Goal: Task Accomplishment & Management: Use online tool/utility

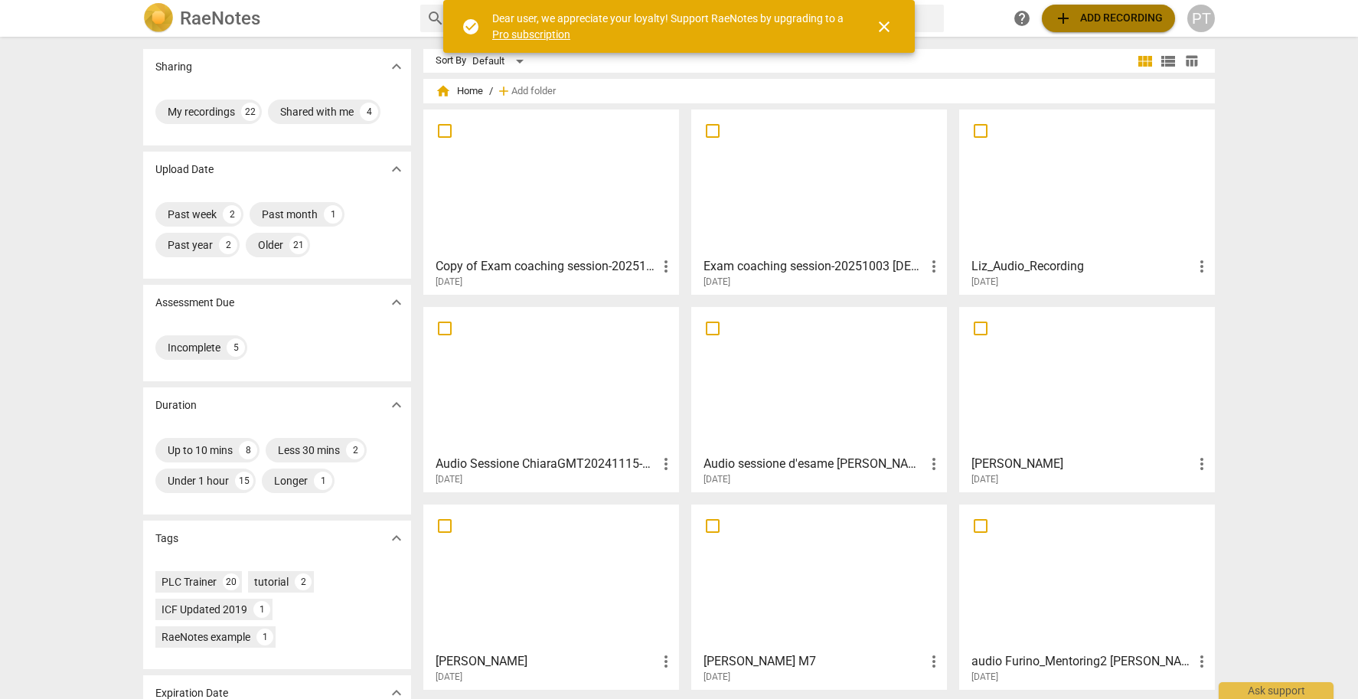
click at [1092, 28] on button "add Add recording" at bounding box center [1108, 19] width 133 height 28
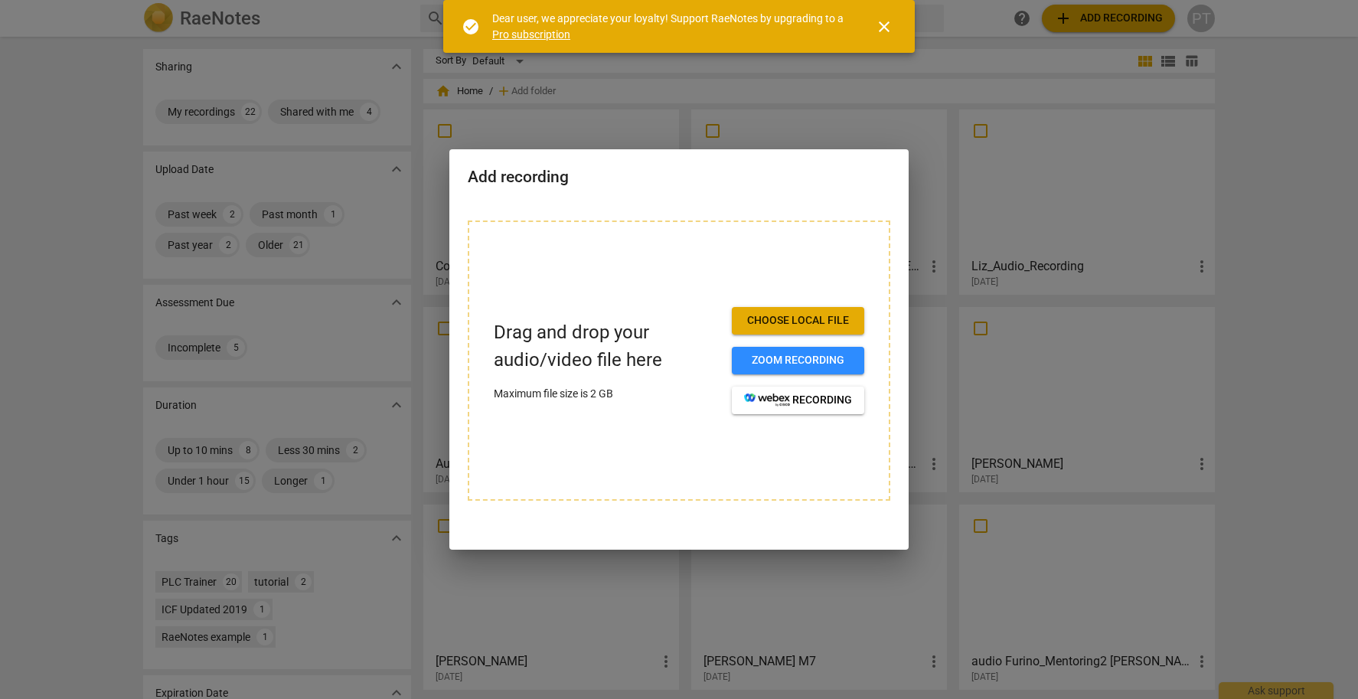
click at [806, 320] on span "Choose local file" at bounding box center [798, 320] width 108 height 15
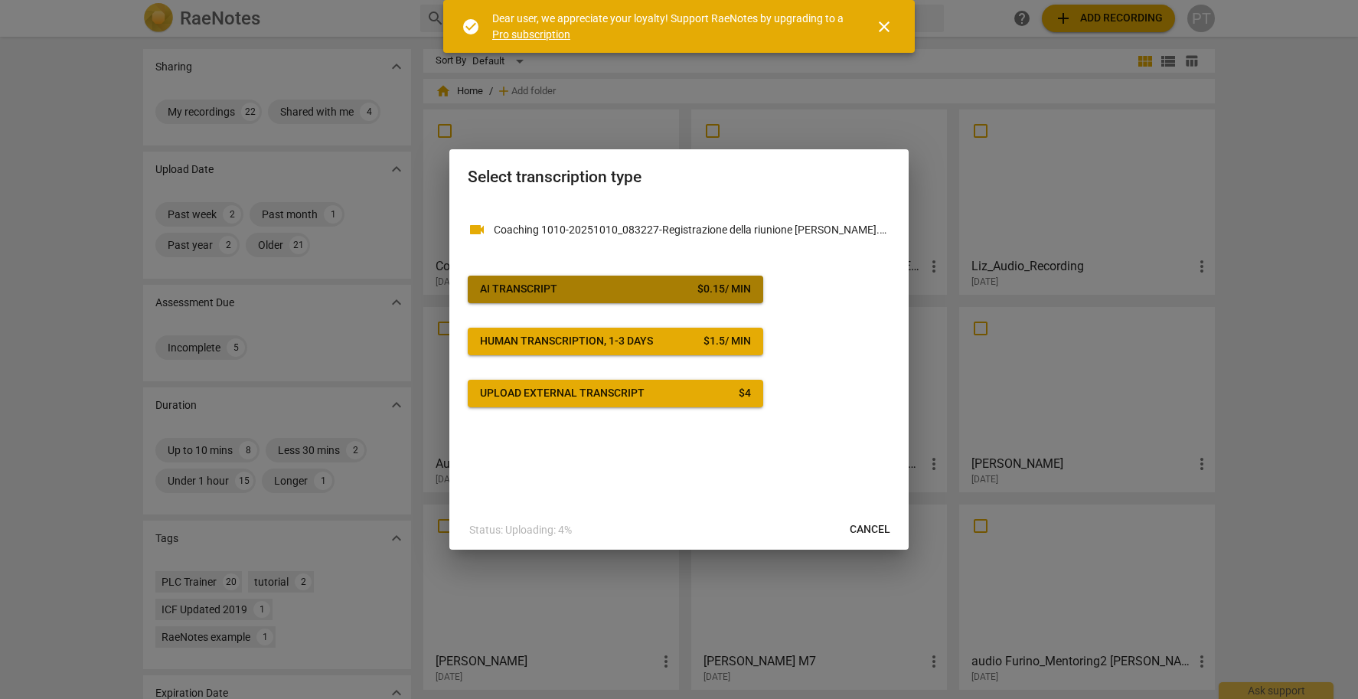
click at [500, 276] on button "AI Transcript $ 0.15 / min" at bounding box center [615, 290] width 295 height 28
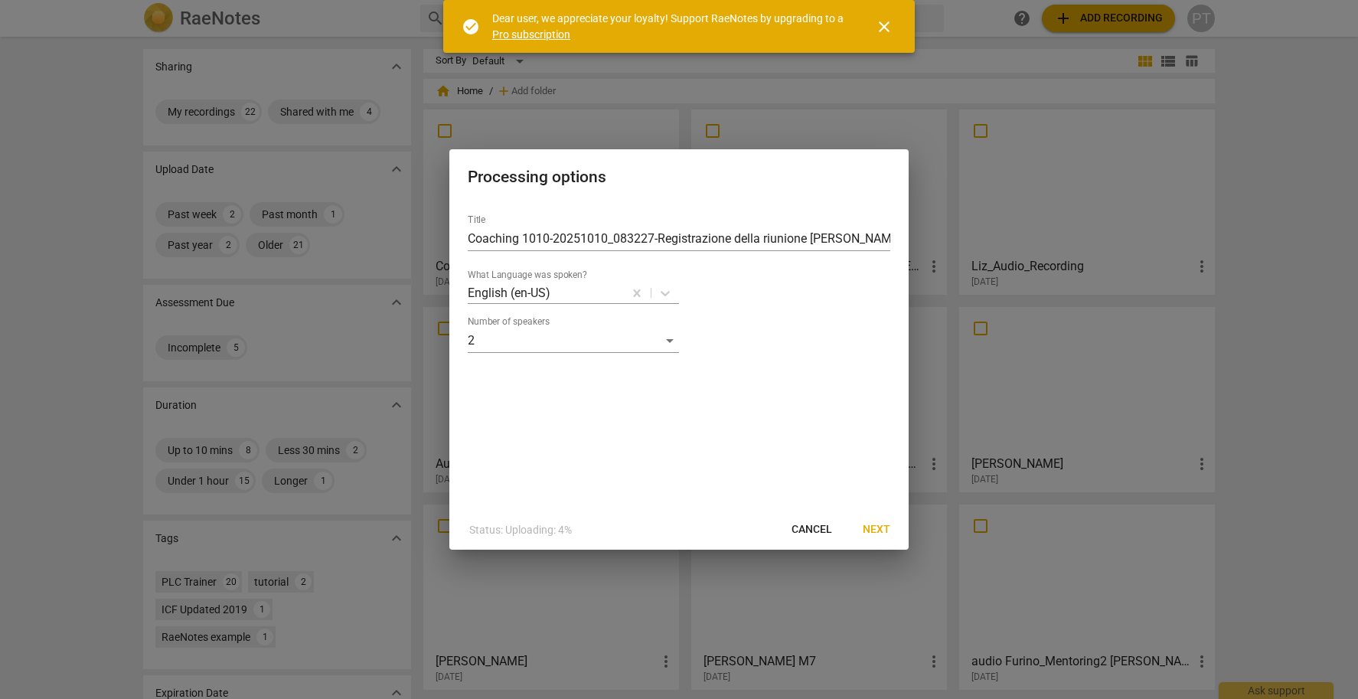
click at [867, 522] on span "Next" at bounding box center [877, 529] width 28 height 15
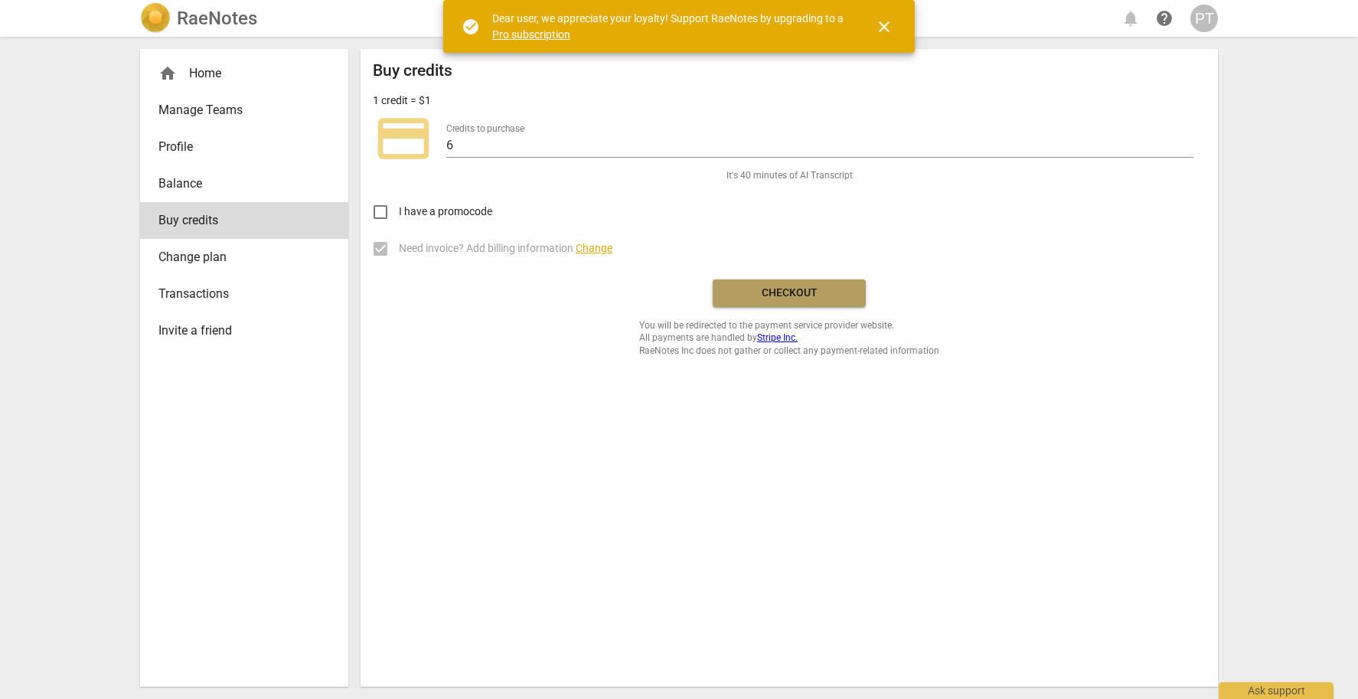
click at [791, 288] on span "Checkout" at bounding box center [789, 293] width 129 height 15
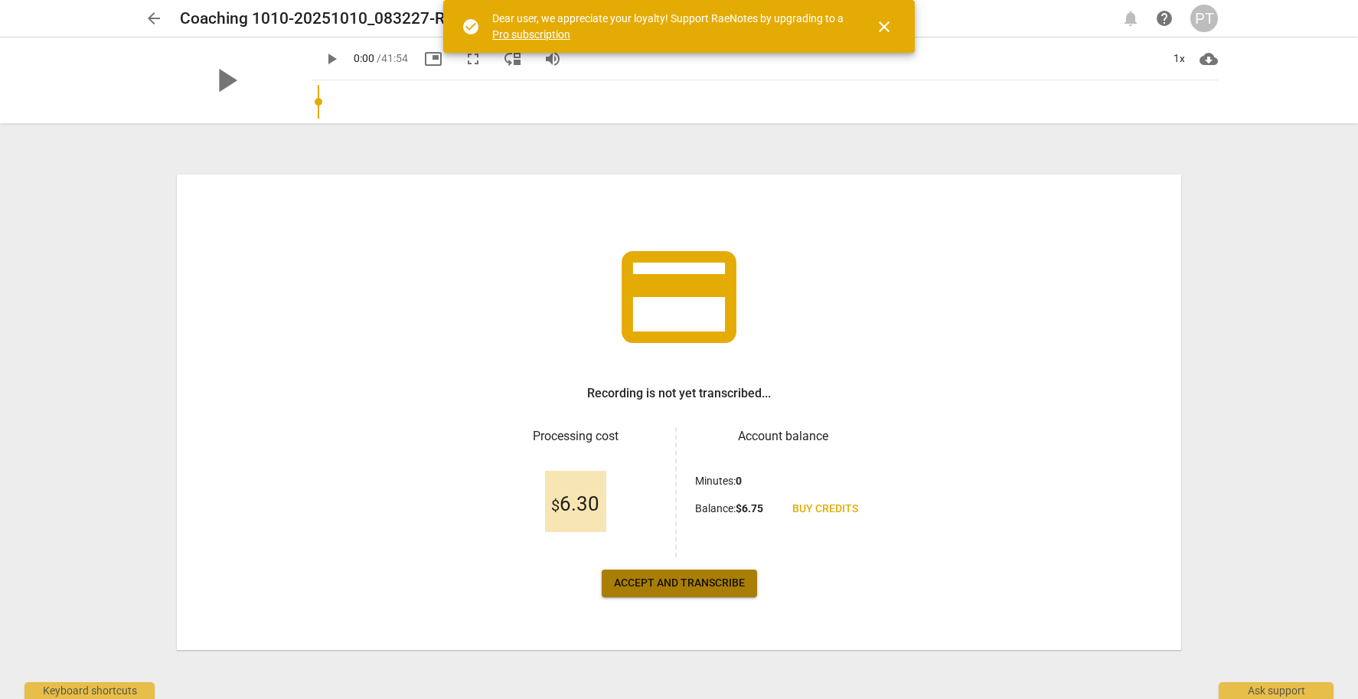
click at [694, 588] on span "Accept and transcribe" at bounding box center [679, 583] width 131 height 15
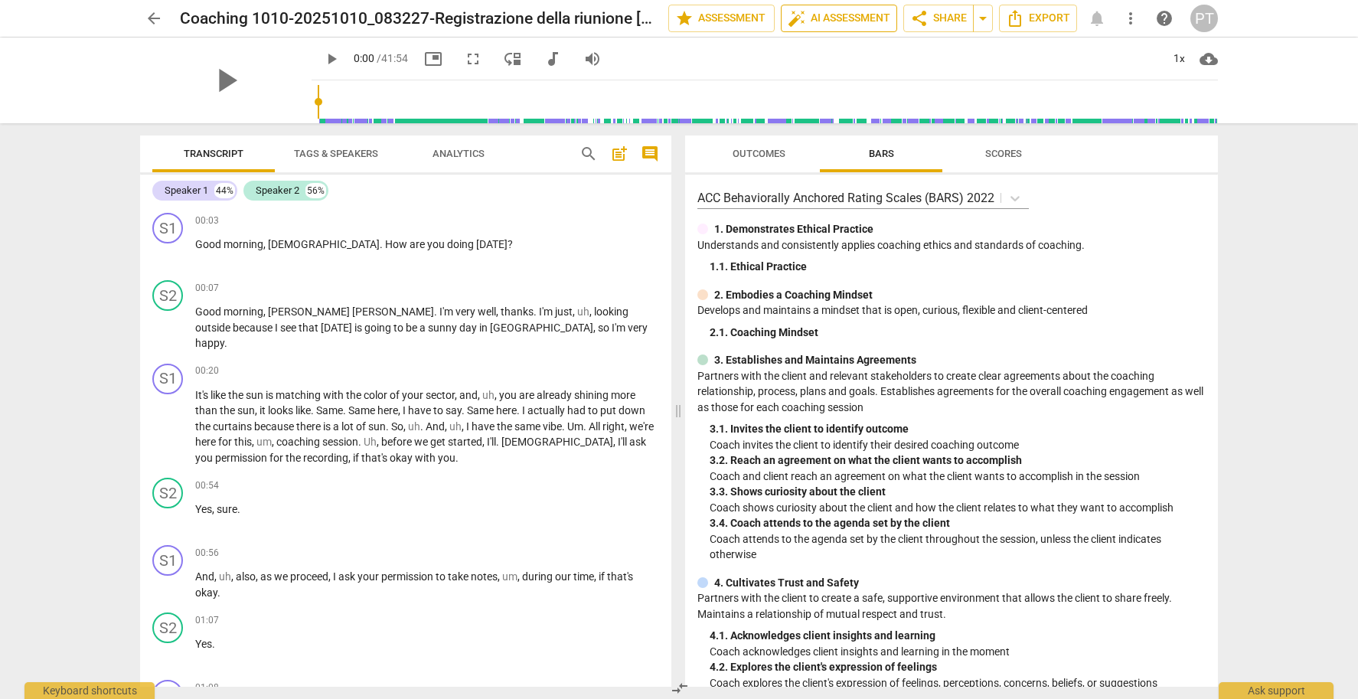
click at [844, 20] on span "auto_fix_high AI Assessment" at bounding box center [839, 18] width 103 height 18
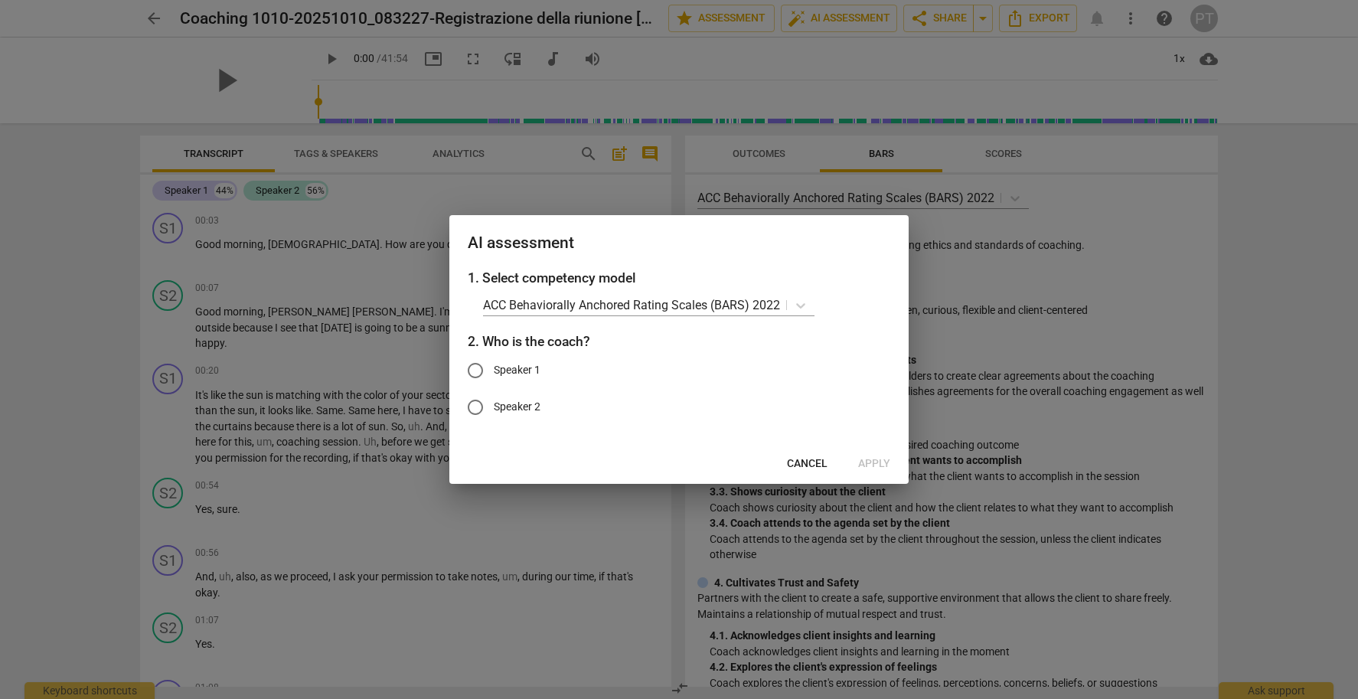
click at [808, 459] on span "Cancel" at bounding box center [807, 463] width 41 height 15
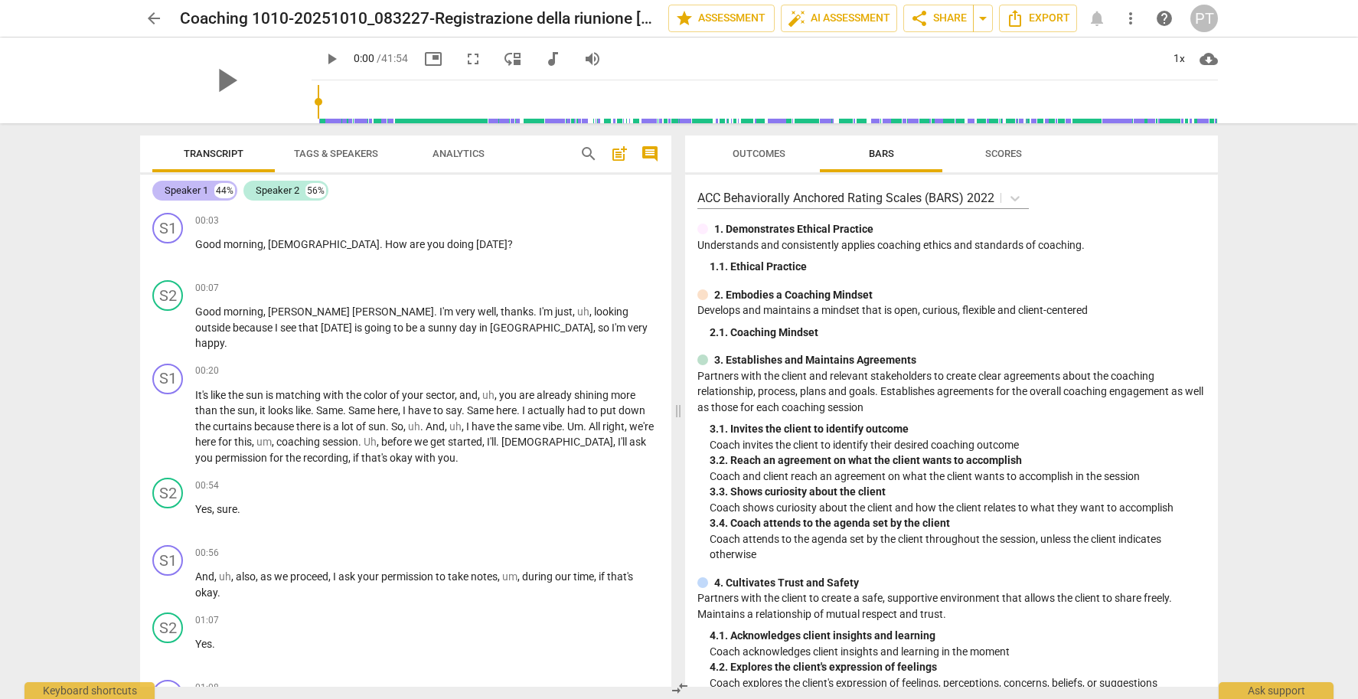
click at [194, 187] on div "Speaker 1" at bounding box center [187, 190] width 44 height 15
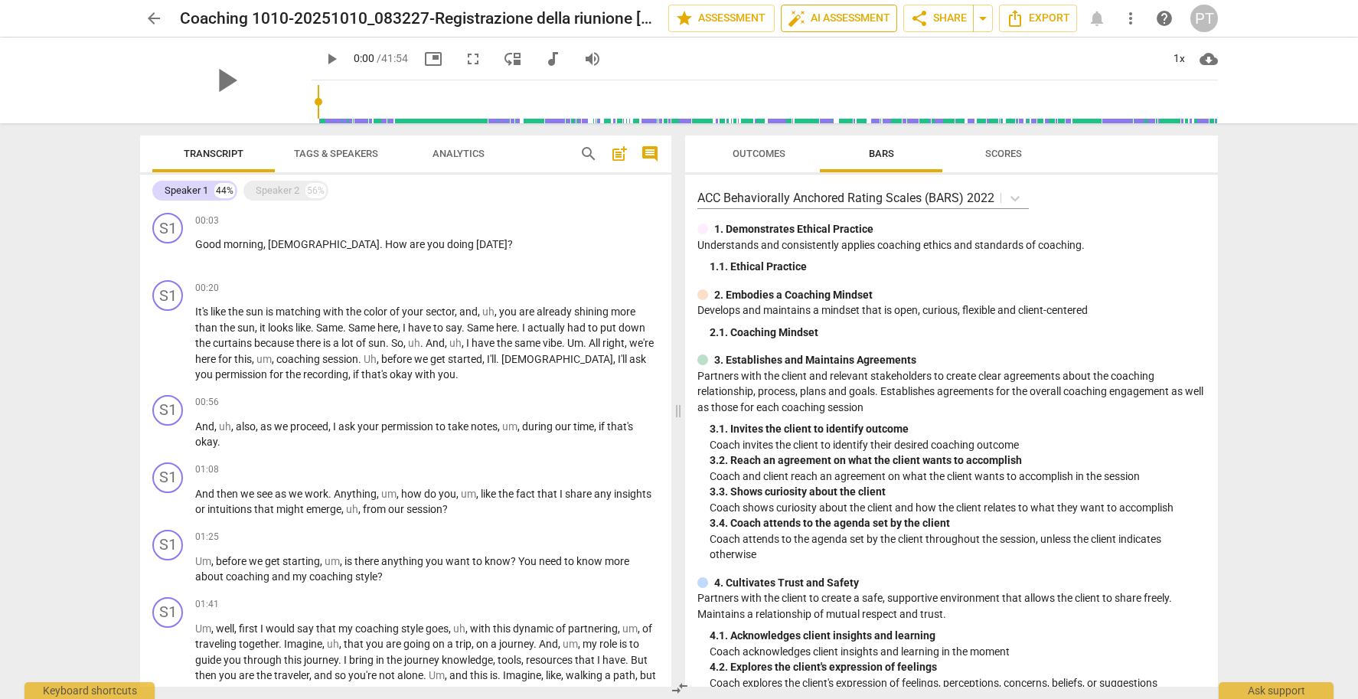
click at [837, 20] on span "auto_fix_high AI Assessment" at bounding box center [839, 18] width 103 height 18
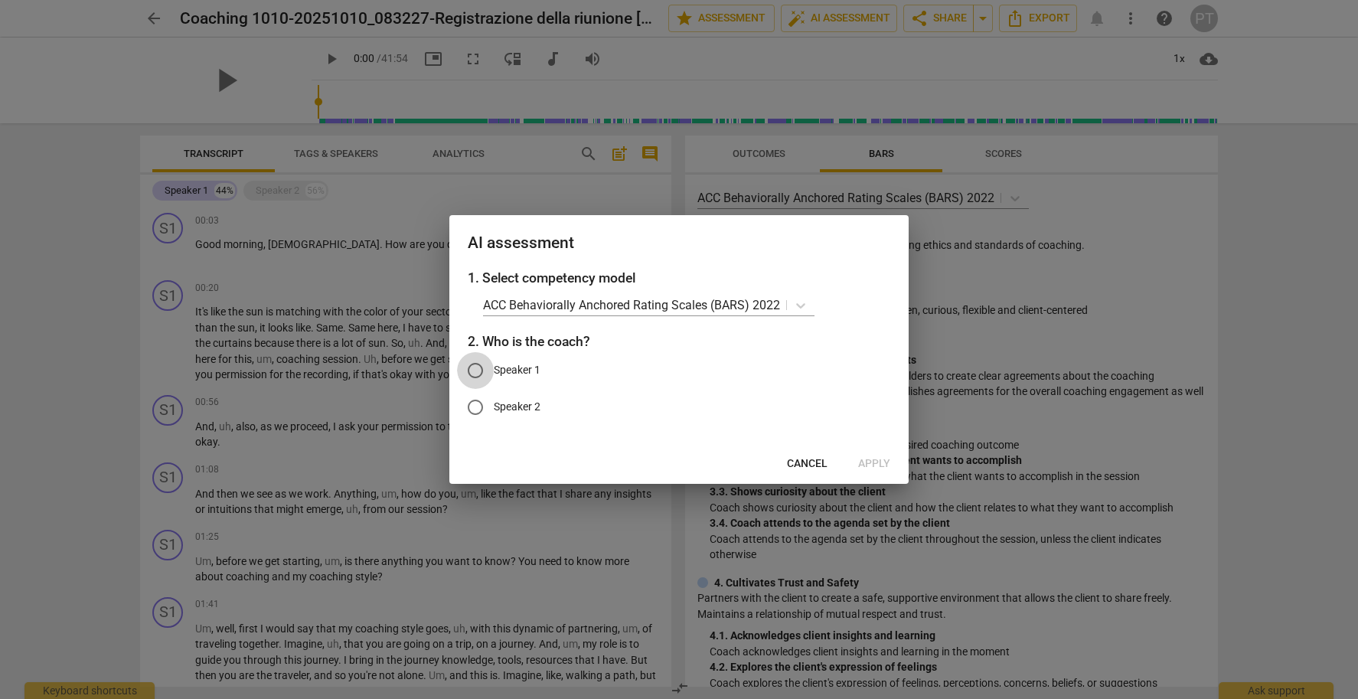
drag, startPoint x: 475, startPoint y: 361, endPoint x: 662, endPoint y: 400, distance: 191.0
click at [478, 361] on input "Speaker 1" at bounding box center [475, 370] width 37 height 37
radio input "true"
click at [880, 462] on span "Apply" at bounding box center [874, 463] width 32 height 15
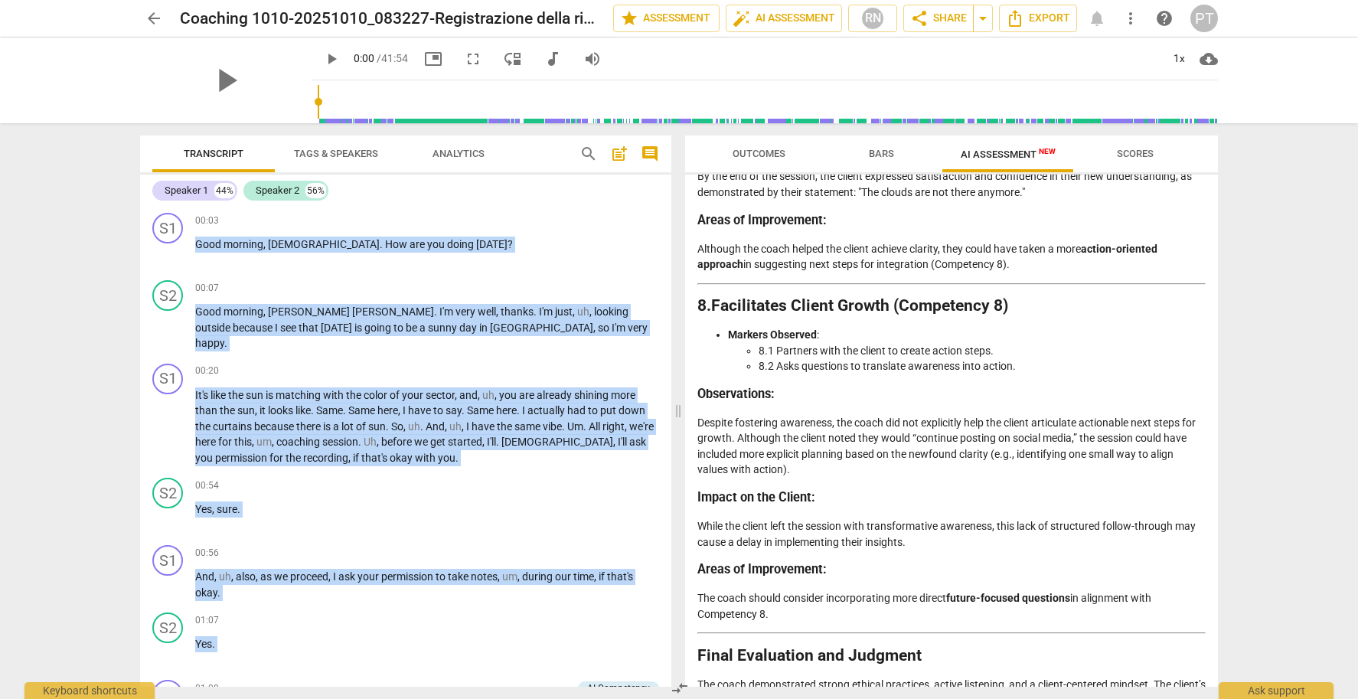
scroll to position [3135, 0]
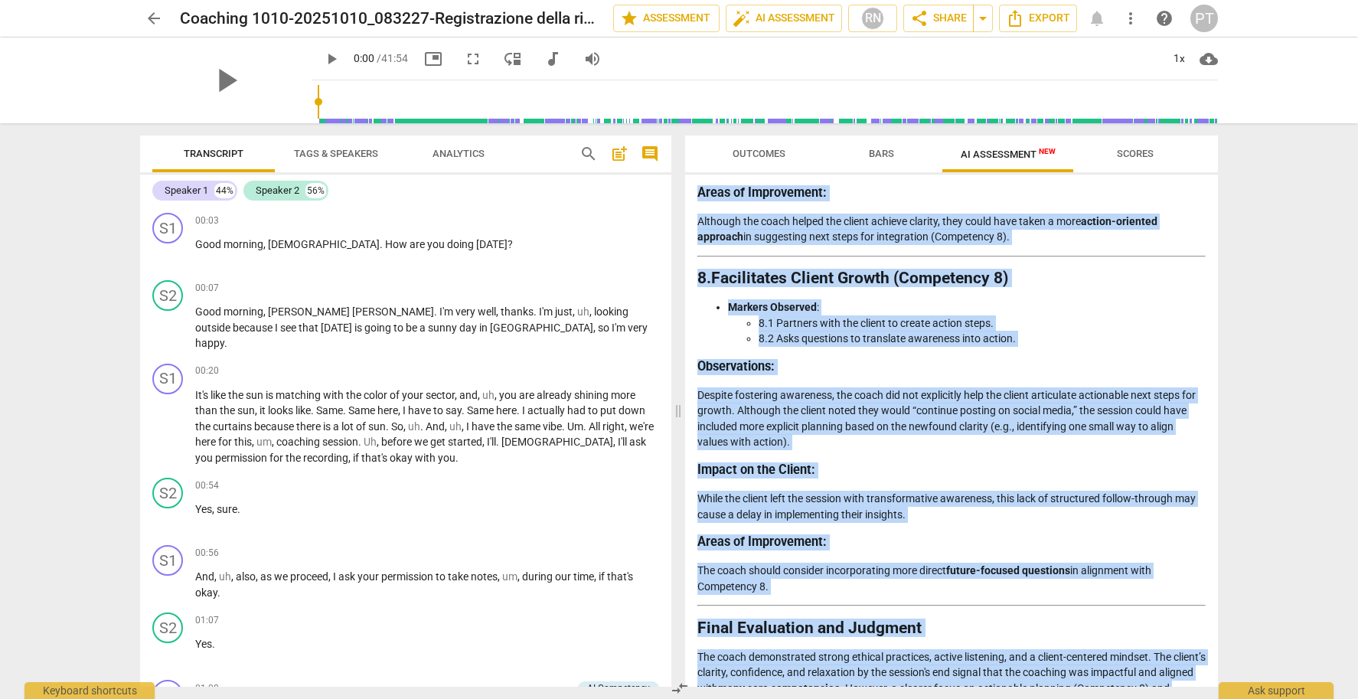
drag, startPoint x: 700, startPoint y: 221, endPoint x: 1058, endPoint y: 690, distance: 589.3
click at [1058, 690] on div "Outcomes Bars AI Assessment New Scores Disclaimer: AI can make mistakes. Consul…" at bounding box center [954, 411] width 551 height 576
copy div "Assessment of Coaching Session using ACC BARS 2022 Framework Introduction This …"
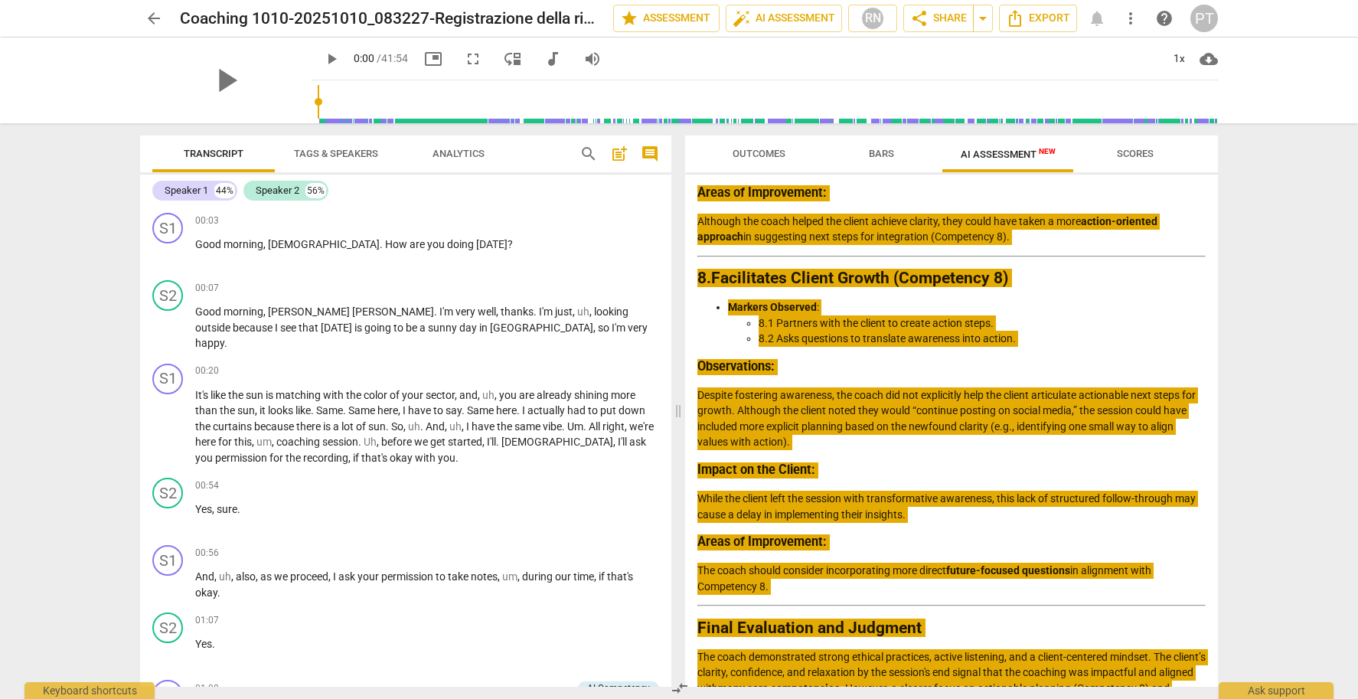
drag, startPoint x: 2, startPoint y: 446, endPoint x: 1049, endPoint y: 219, distance: 1072.3
click at [1085, 387] on p "Despite fostering awareness, the coach did not explicitly help the client artic…" at bounding box center [951, 418] width 508 height 63
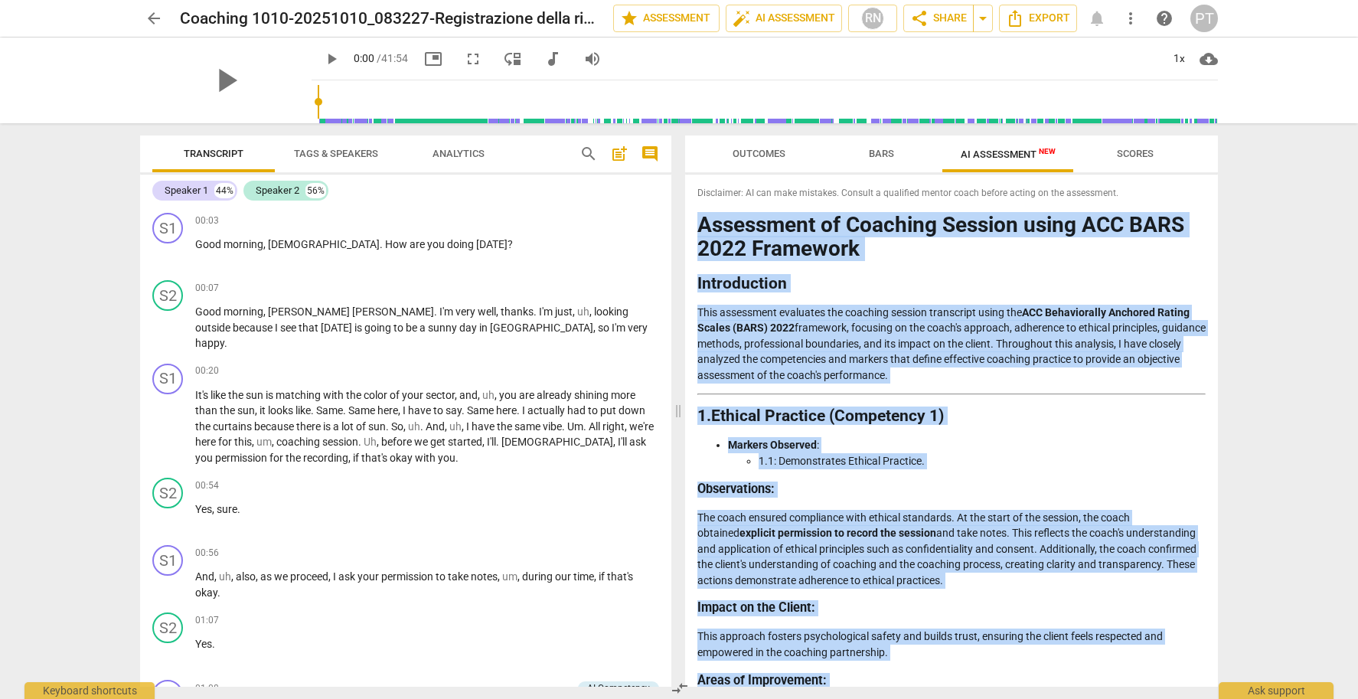
scroll to position [0, 0]
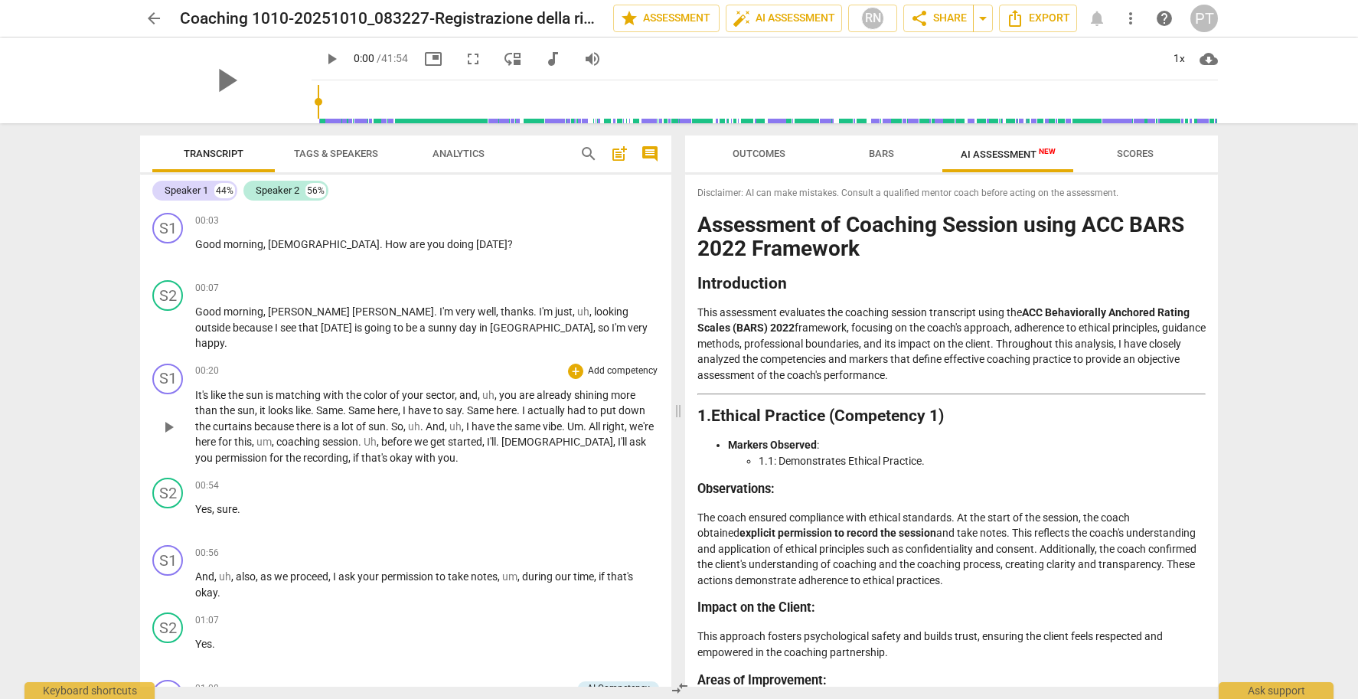
click at [547, 389] on span "already" at bounding box center [556, 395] width 38 height 12
click at [201, 190] on div "Speaker 1" at bounding box center [187, 190] width 44 height 15
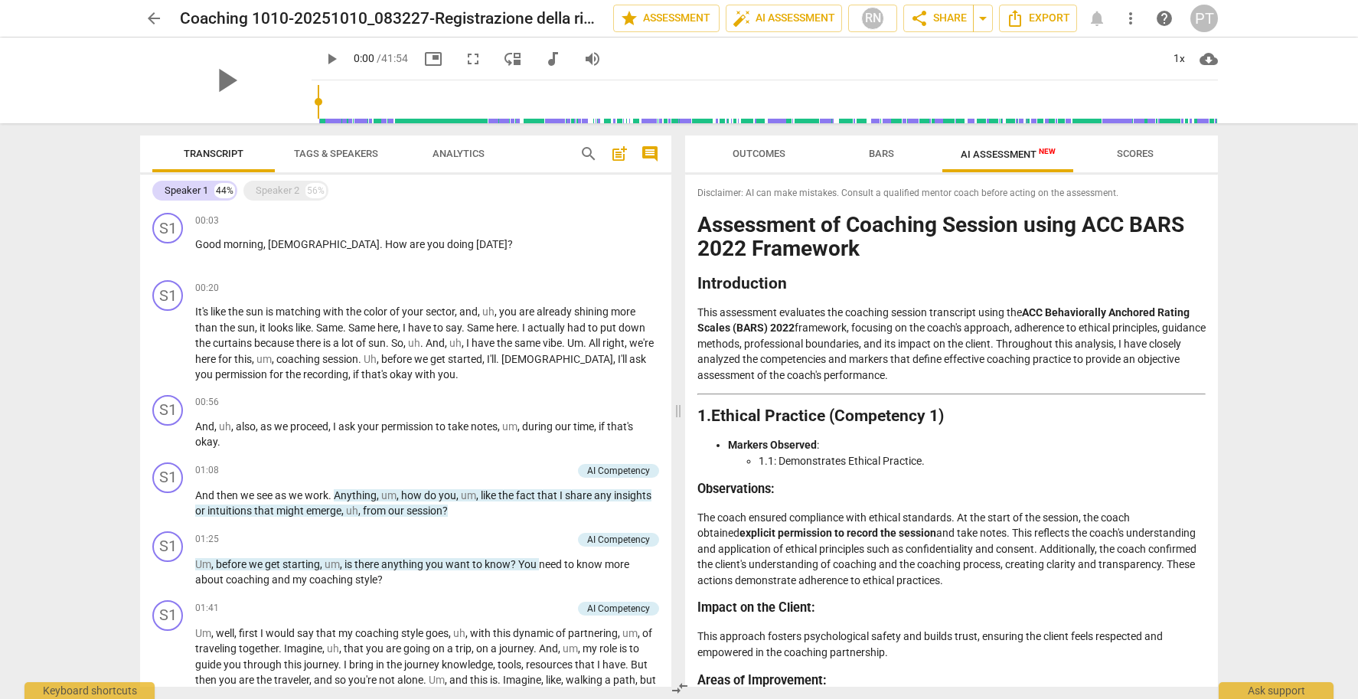
click at [342, 149] on span "Tags & Speakers" at bounding box center [336, 153] width 84 height 11
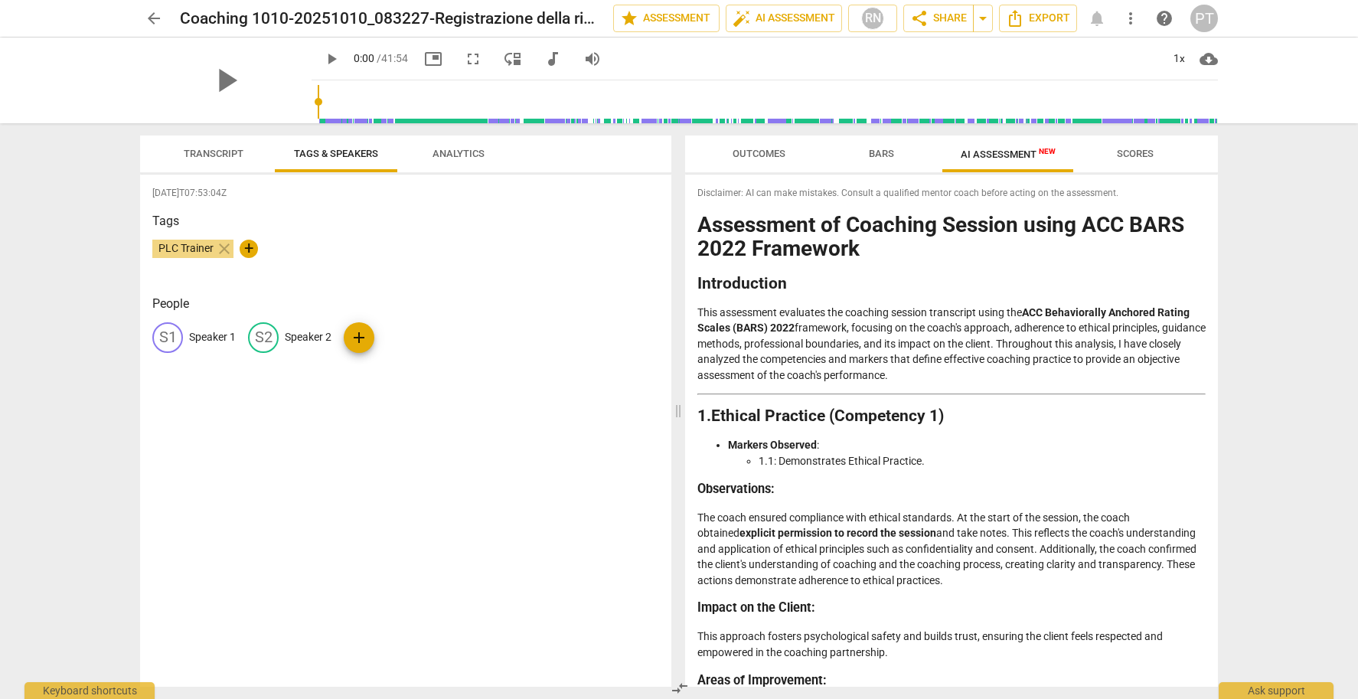
click at [216, 336] on p "Speaker 1" at bounding box center [212, 337] width 47 height 16
type input "Maria Luz Coach"
click at [407, 331] on p "Speaker 2" at bounding box center [407, 337] width 47 height 16
type input "Cristiana Coachee"
drag, startPoint x: 468, startPoint y: 423, endPoint x: 460, endPoint y: 377, distance: 46.7
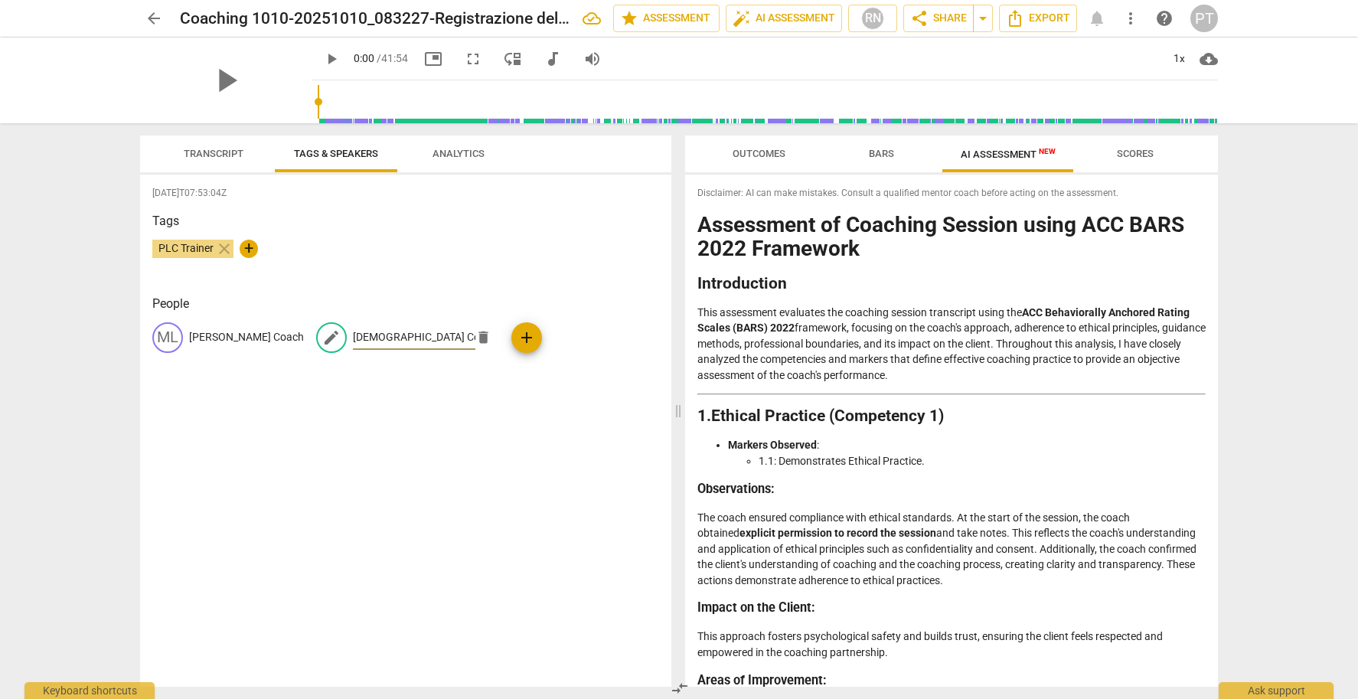
click at [468, 423] on div "2025-10-11T07:53:04Z Tags PLC Trainer close + People ML Maria Luz Coach edit Cr…" at bounding box center [405, 431] width 531 height 512
click at [213, 155] on span "Transcript" at bounding box center [214, 153] width 60 height 11
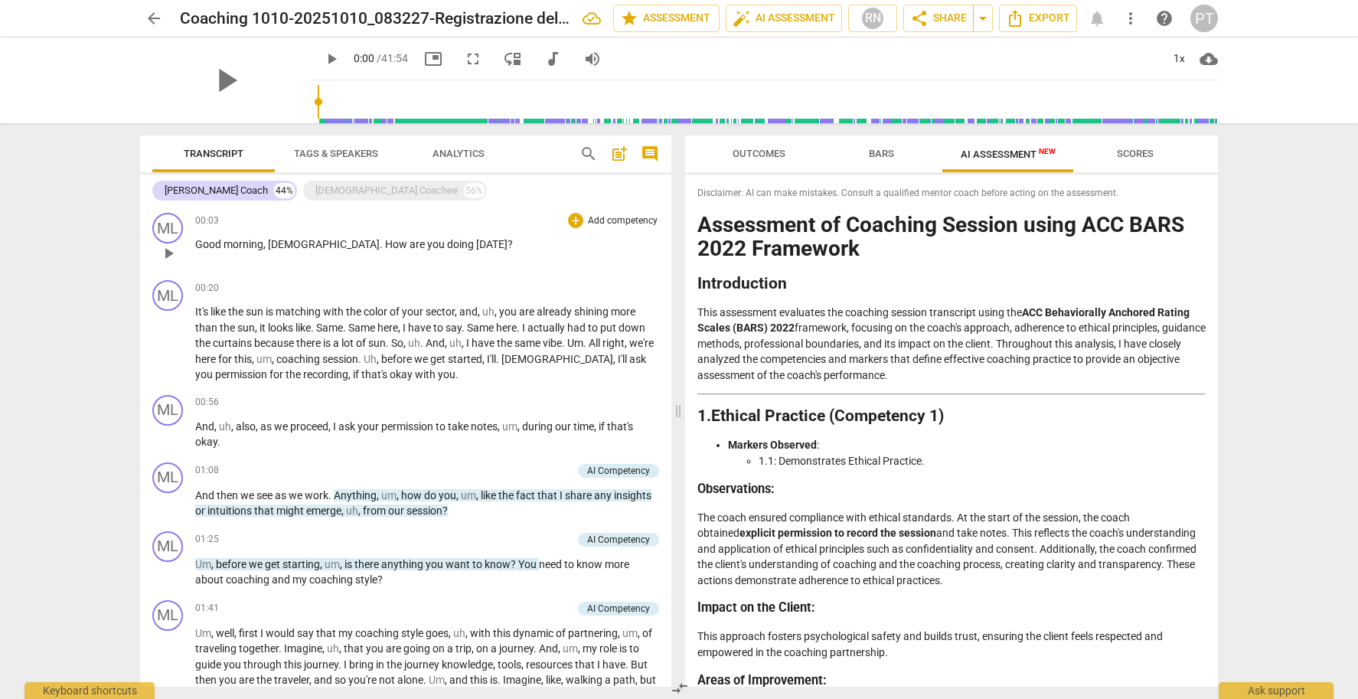
click at [170, 254] on span "play_arrow" at bounding box center [168, 253] width 18 height 18
drag, startPoint x: 309, startPoint y: 52, endPoint x: 360, endPoint y: 134, distance: 96.2
click at [322, 52] on span "pause" at bounding box center [331, 59] width 18 height 18
drag, startPoint x: 518, startPoint y: 227, endPoint x: 460, endPoint y: 185, distance: 71.8
click at [517, 226] on div "00:03 + Add competency keyboard_arrow_right" at bounding box center [427, 220] width 464 height 15
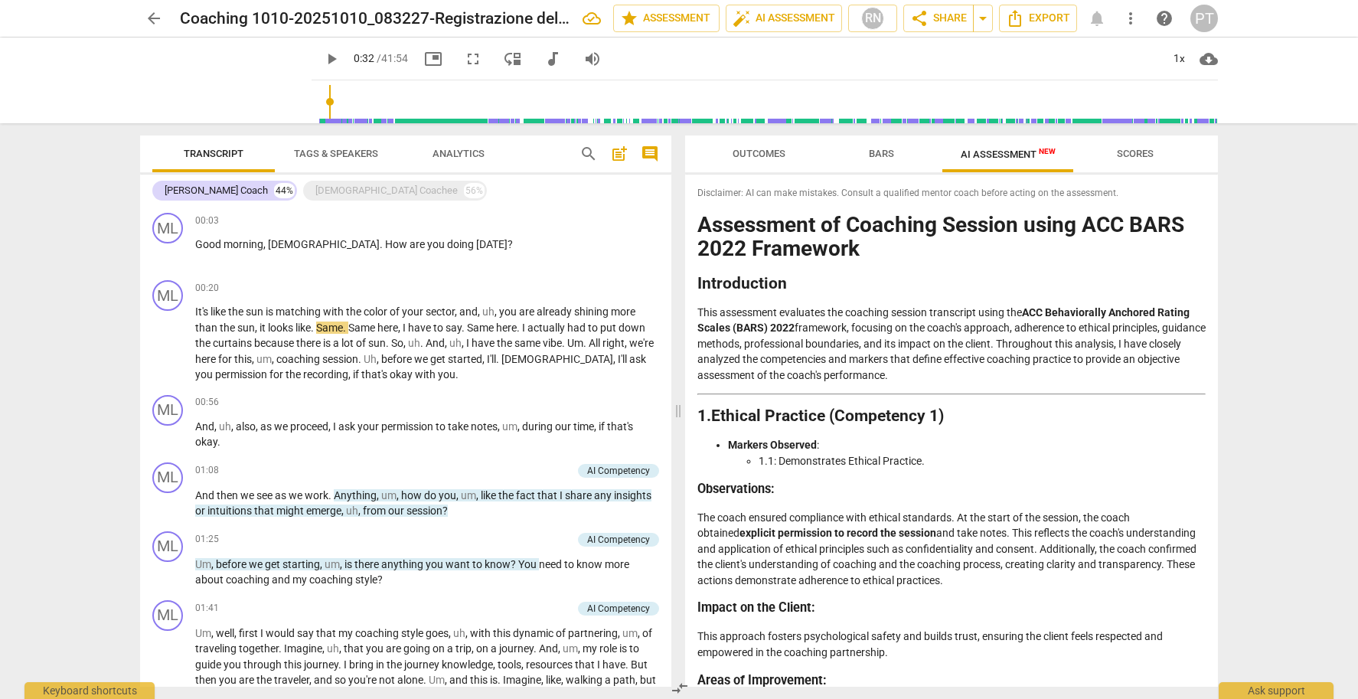
click at [333, 147] on span "Tags & Speakers" at bounding box center [336, 154] width 121 height 21
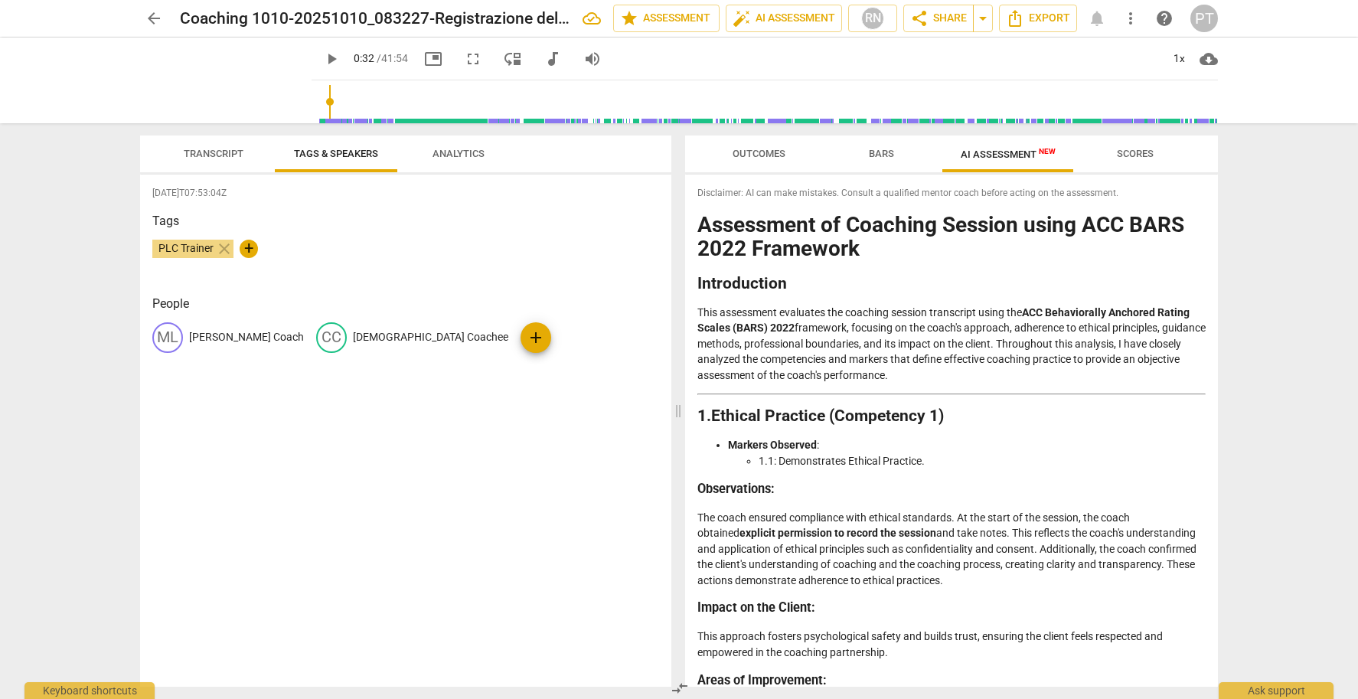
click at [209, 148] on span "Transcript" at bounding box center [214, 153] width 60 height 11
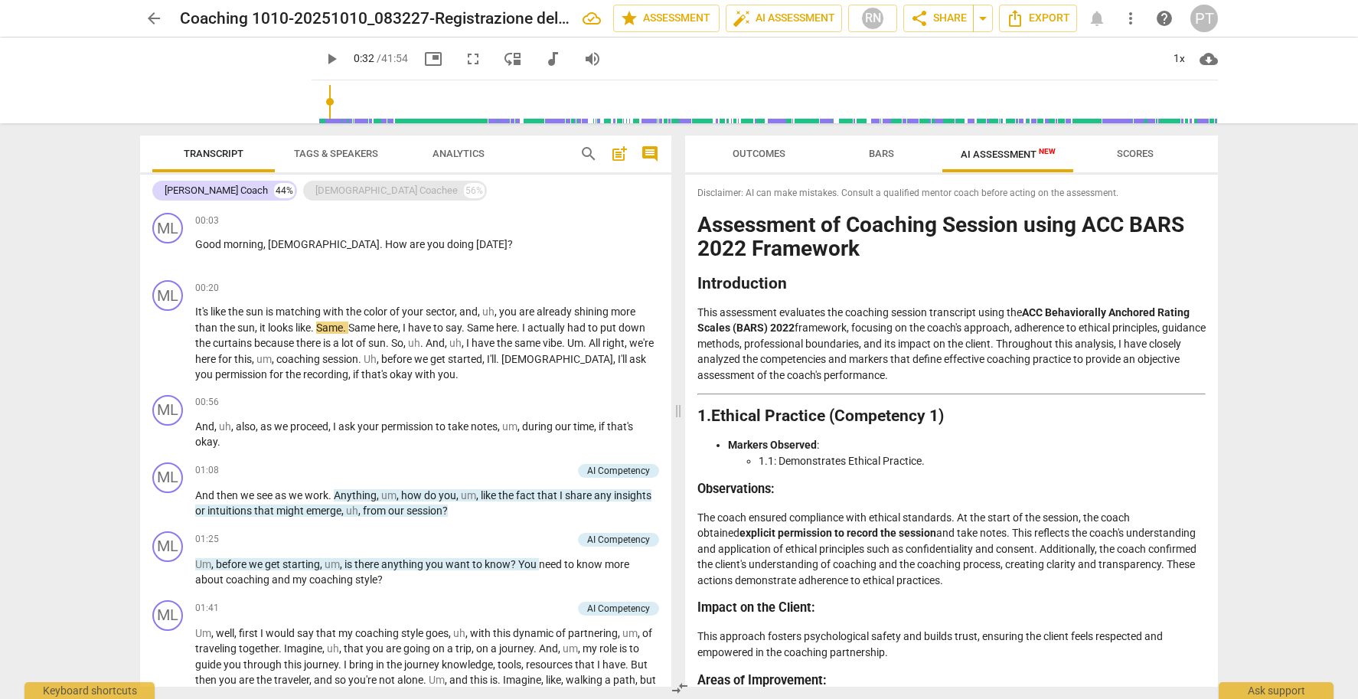
click at [319, 187] on div "Cristiana Coachee" at bounding box center [386, 190] width 142 height 15
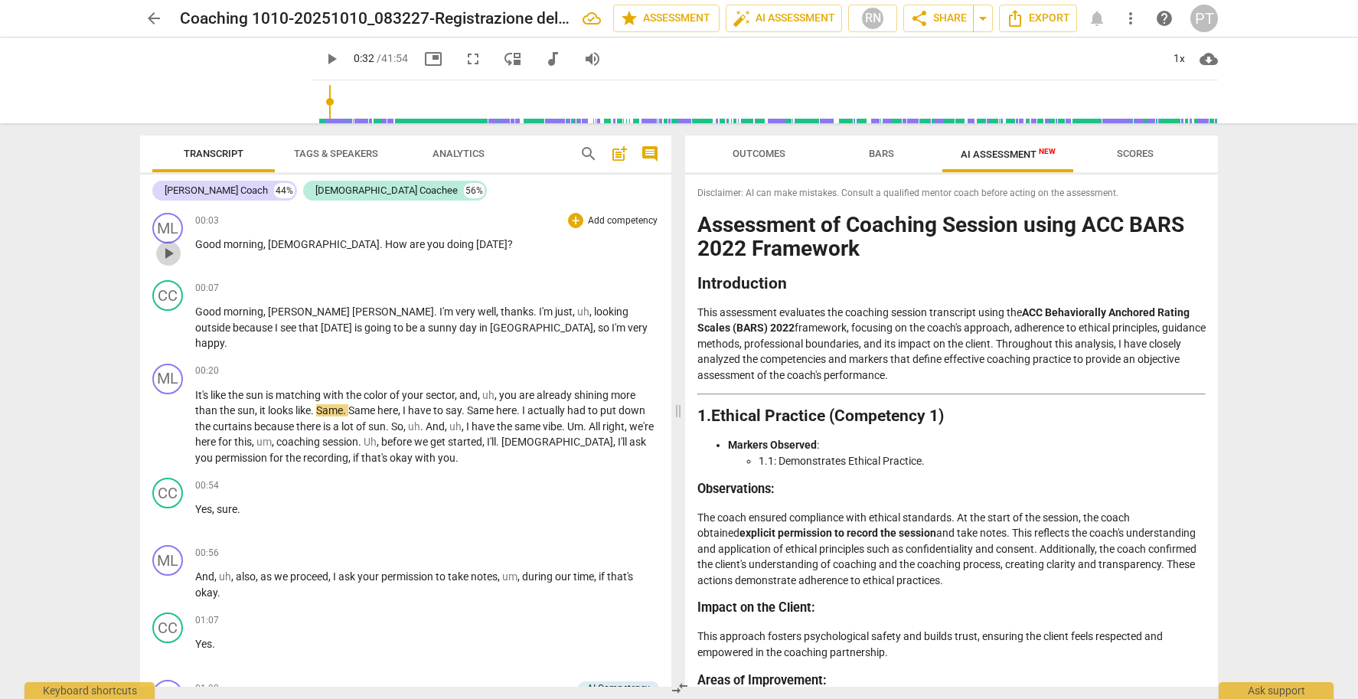
click at [170, 252] on span "play_arrow" at bounding box center [168, 253] width 18 height 18
drag, startPoint x: 309, startPoint y: 60, endPoint x: 303, endPoint y: 103, distance: 43.3
click at [322, 60] on span "pause" at bounding box center [331, 59] width 18 height 18
drag, startPoint x: 302, startPoint y: 101, endPoint x: 304, endPoint y: 53, distance: 48.2
click at [312, 95] on div "play_arrow 0:00 / 41:54 picture_in_picture fullscreen move_down audiotrack volu…" at bounding box center [765, 81] width 906 height 86
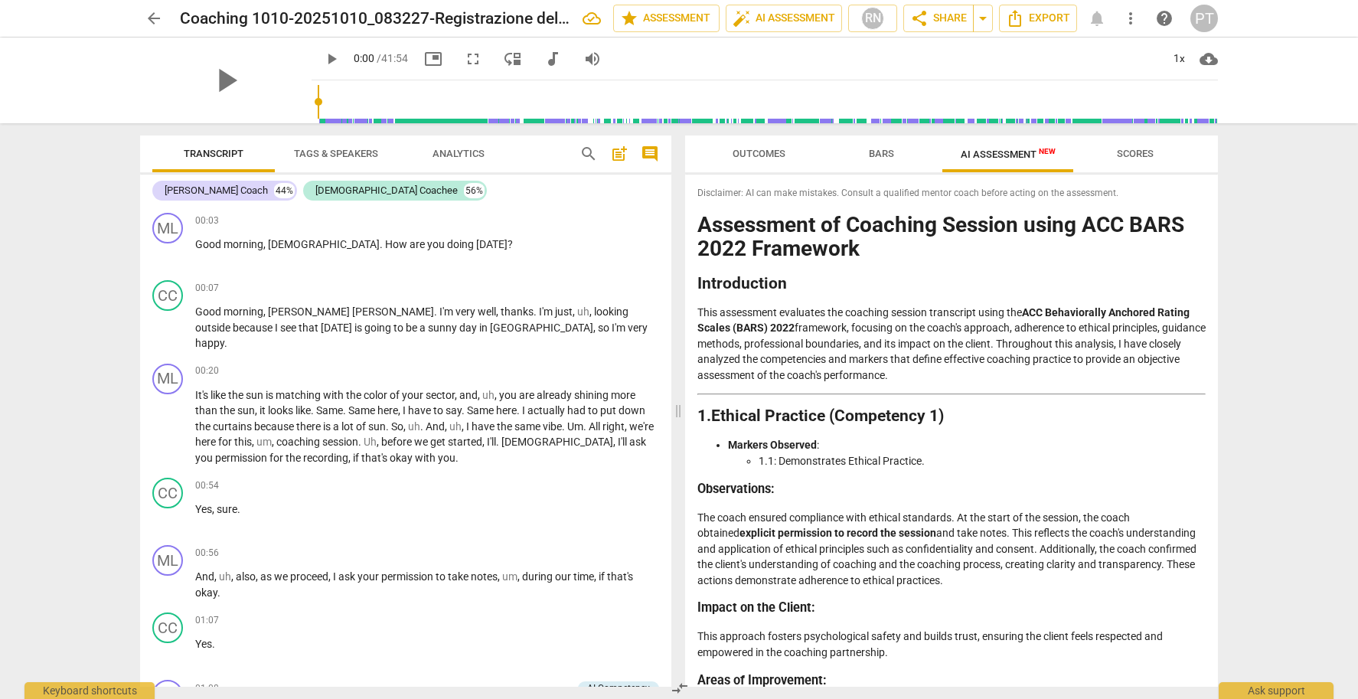
click at [322, 57] on span "play_arrow" at bounding box center [331, 59] width 18 height 18
click at [241, 233] on div "00:03 + Add competency keyboard_arrow_right Good morning , Cristiana . How are …" at bounding box center [427, 240] width 464 height 55
click at [171, 249] on span "pause" at bounding box center [168, 253] width 18 height 18
click at [322, 60] on span "play_arrow" at bounding box center [331, 59] width 18 height 18
click at [171, 321] on span "pause" at bounding box center [168, 328] width 18 height 18
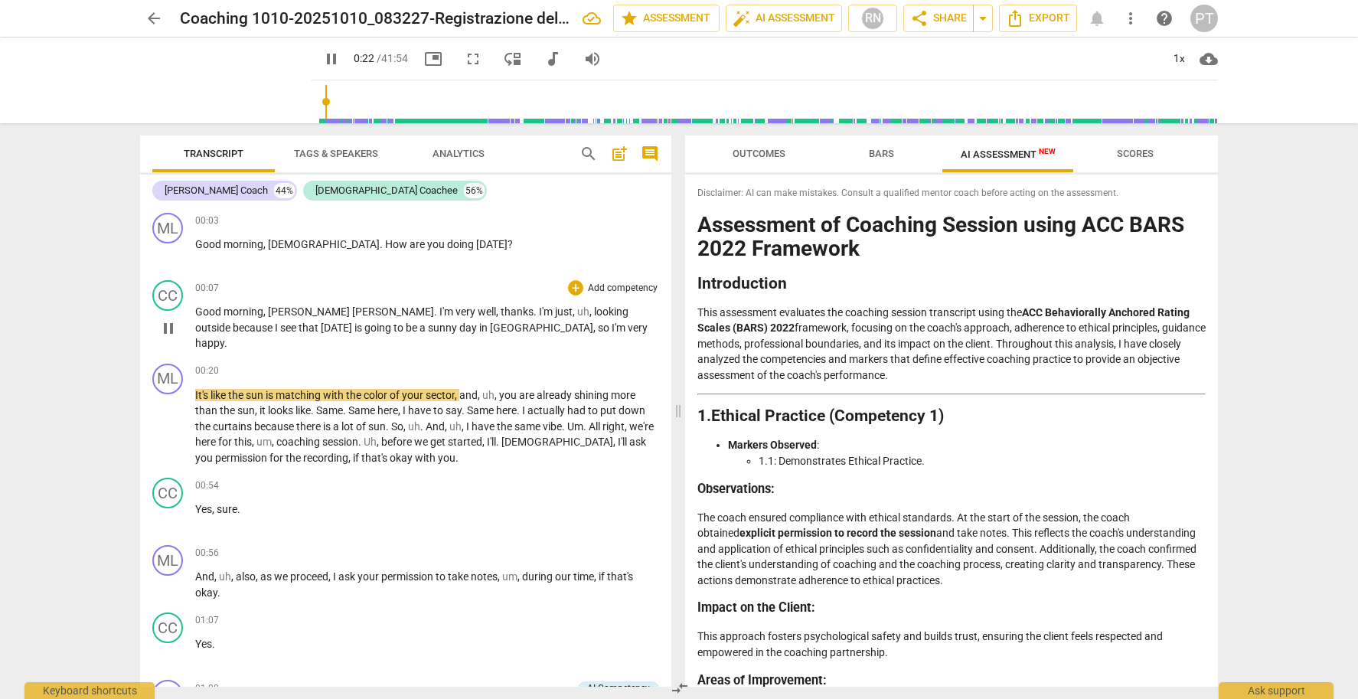
type input "22"
click at [598, 328] on span "so" at bounding box center [605, 327] width 14 height 12
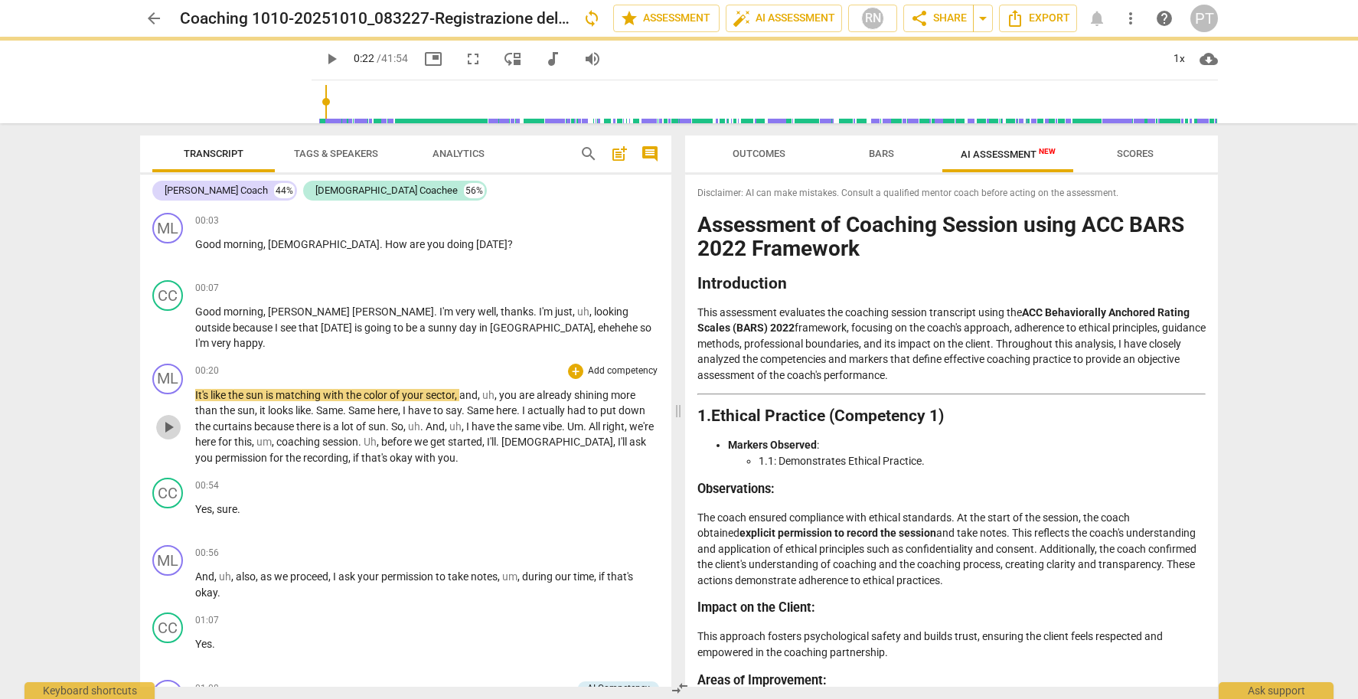
click at [162, 418] on span "play_arrow" at bounding box center [168, 427] width 18 height 18
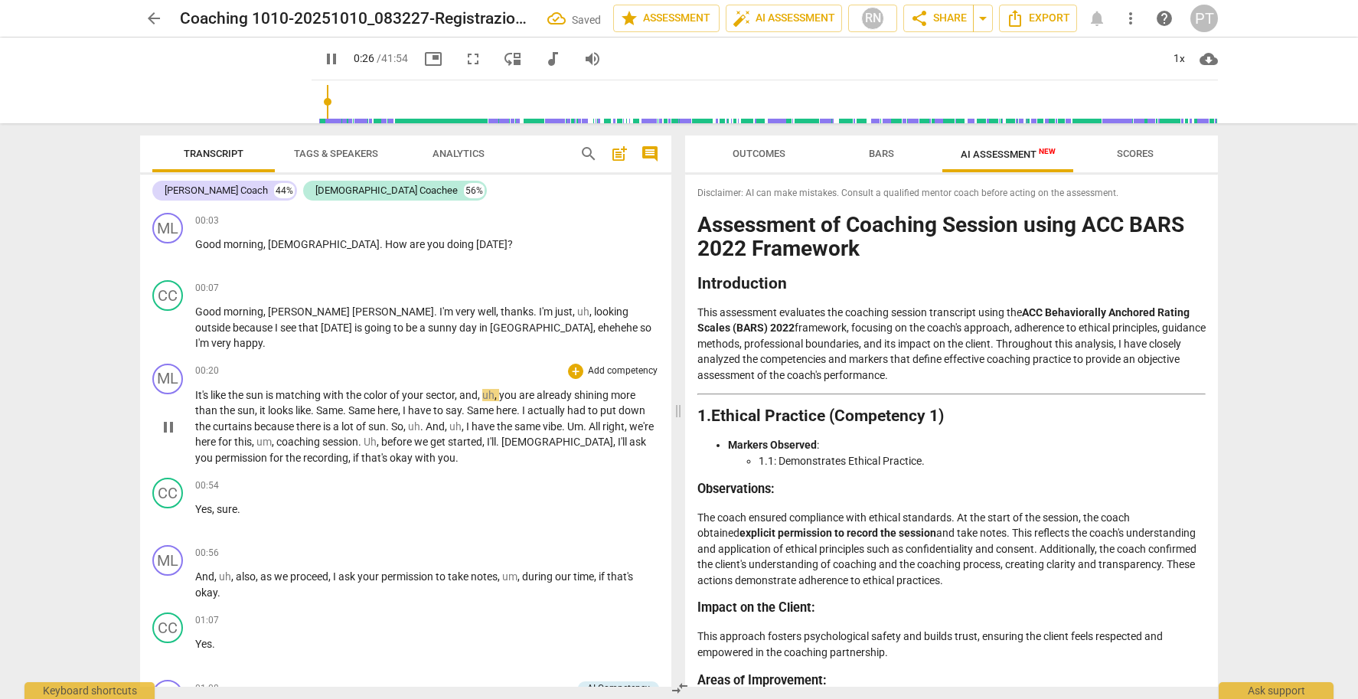
drag, startPoint x: 163, startPoint y: 408, endPoint x: 368, endPoint y: 362, distance: 210.2
click at [164, 418] on span "pause" at bounding box center [168, 427] width 18 height 18
type input "27"
click at [464, 389] on span "and" at bounding box center [468, 395] width 18 height 12
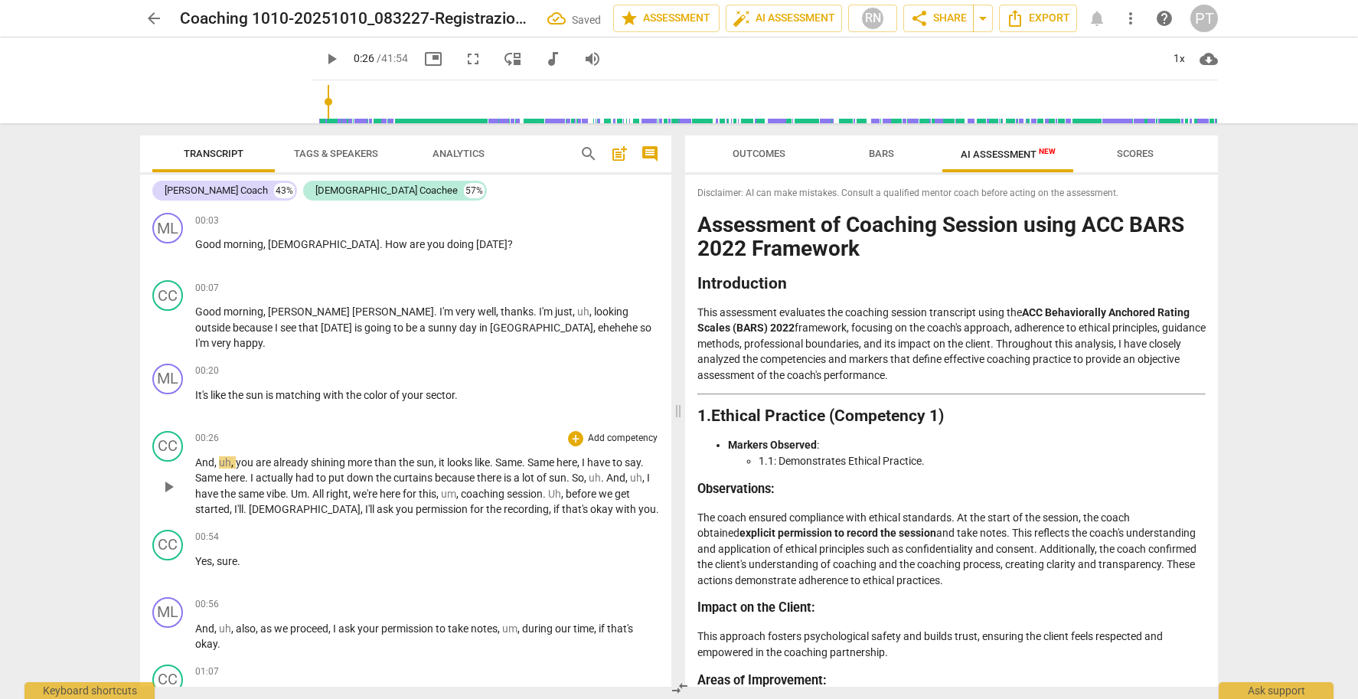
click at [195, 456] on span "And" at bounding box center [204, 462] width 19 height 12
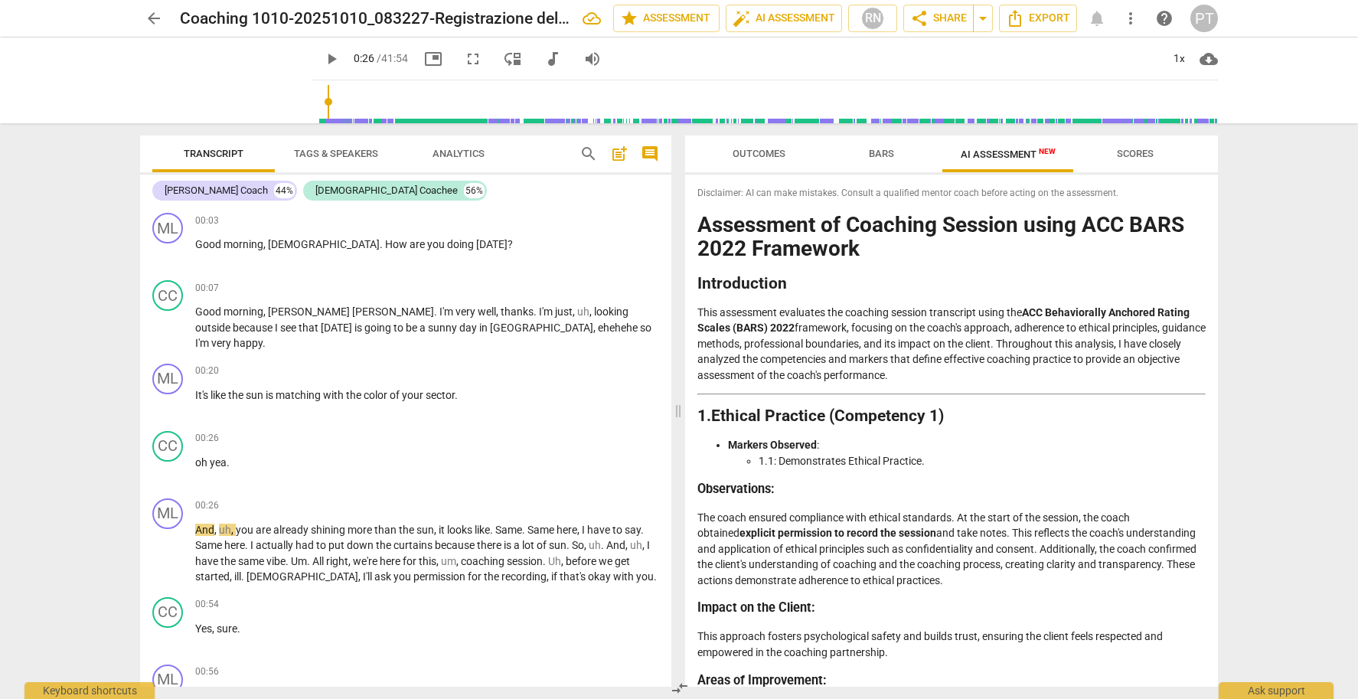
click at [1320, 446] on div "arrow_back Coaching 1010-20251010_083227-Registrazione della riunione Maria Luz…" at bounding box center [679, 349] width 1358 height 699
click at [886, 152] on span "Bars" at bounding box center [881, 153] width 25 height 11
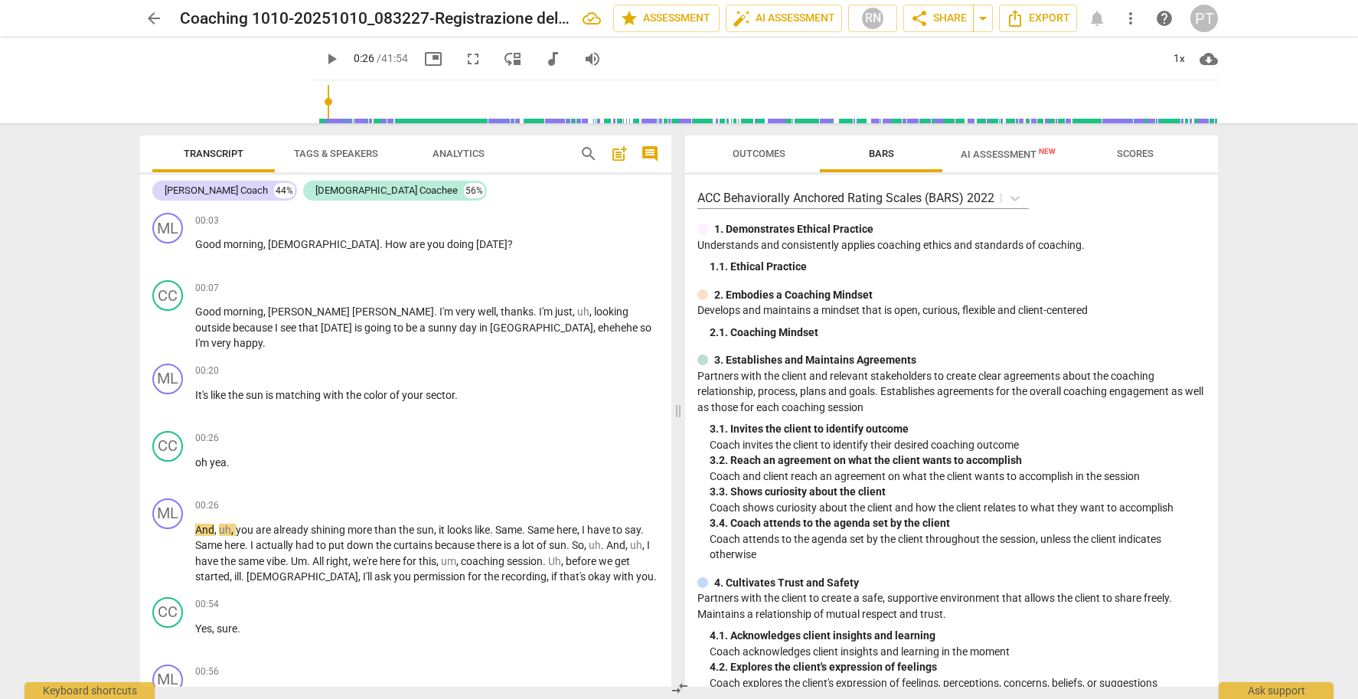
click at [745, 153] on span "Outcomes" at bounding box center [759, 153] width 53 height 11
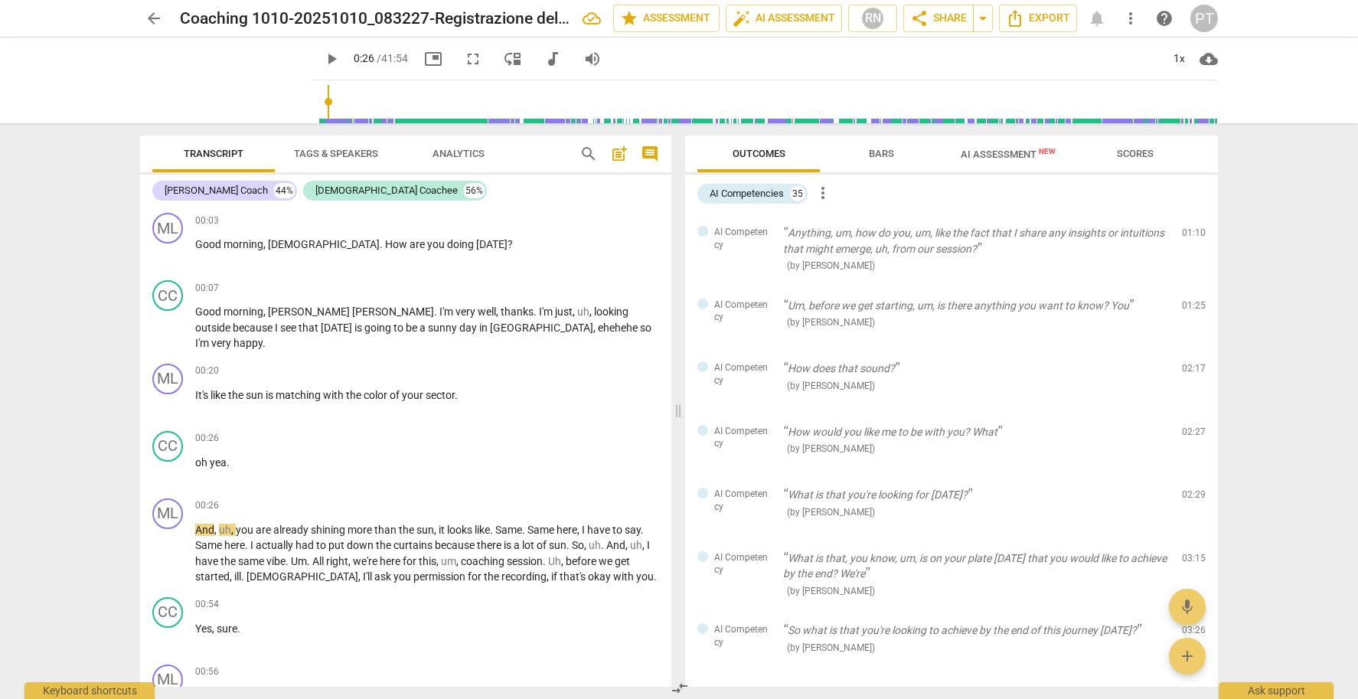
click at [888, 153] on span "Bars" at bounding box center [881, 153] width 25 height 11
